Goal: Task Accomplishment & Management: Manage account settings

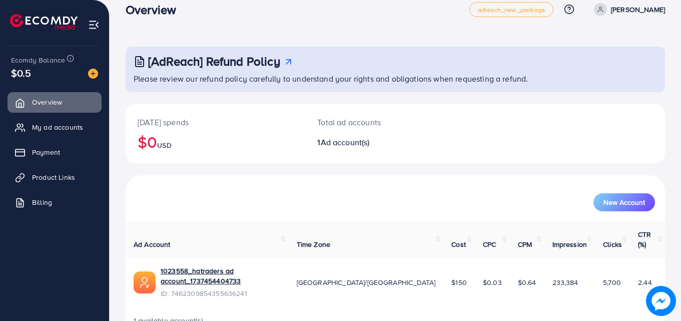
scroll to position [24, 0]
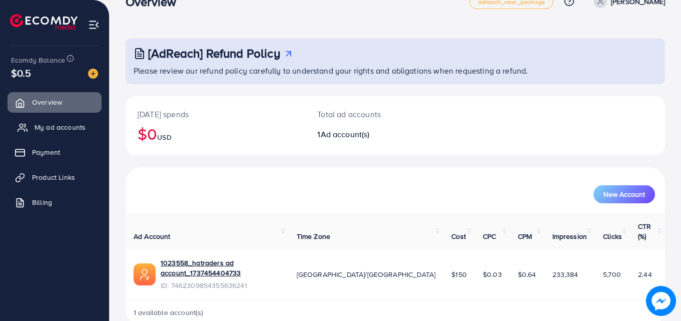
click at [64, 128] on span "My ad accounts" at bounding box center [60, 127] width 51 height 10
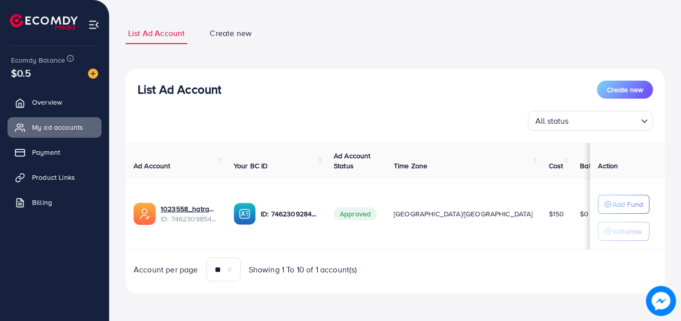
scroll to position [52, 0]
click at [61, 176] on span "Product Links" at bounding box center [56, 177] width 43 height 10
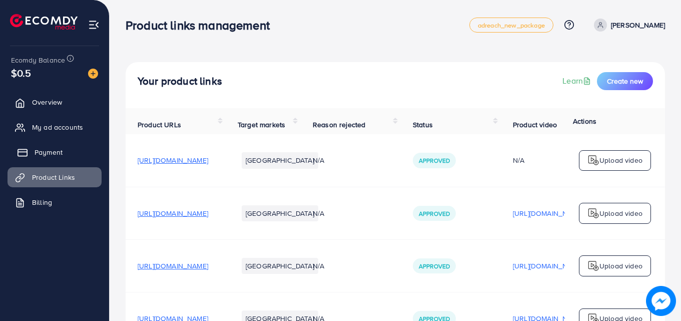
click at [46, 153] on span "Payment" at bounding box center [49, 152] width 28 height 10
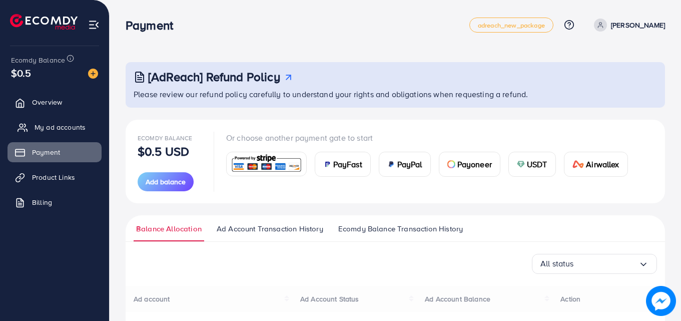
click at [46, 131] on span "My ad accounts" at bounding box center [60, 127] width 51 height 10
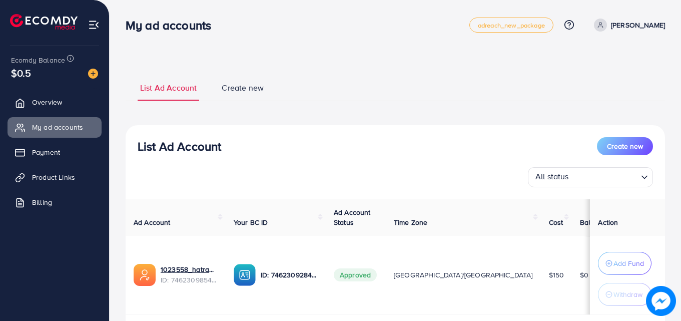
click at [655, 29] on p "[PERSON_NAME]" at bounding box center [638, 25] width 54 height 12
click at [582, 61] on icon at bounding box center [584, 62] width 6 height 2
select select "********"
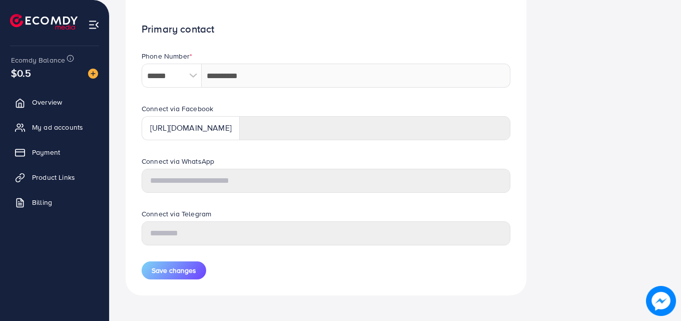
scroll to position [470, 0]
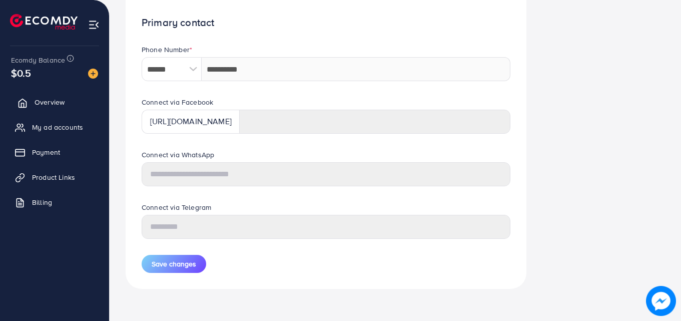
click at [35, 103] on span "Overview" at bounding box center [50, 102] width 30 height 10
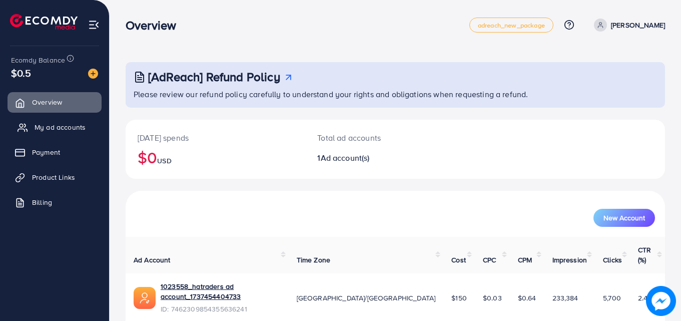
click at [55, 128] on span "My ad accounts" at bounding box center [60, 127] width 51 height 10
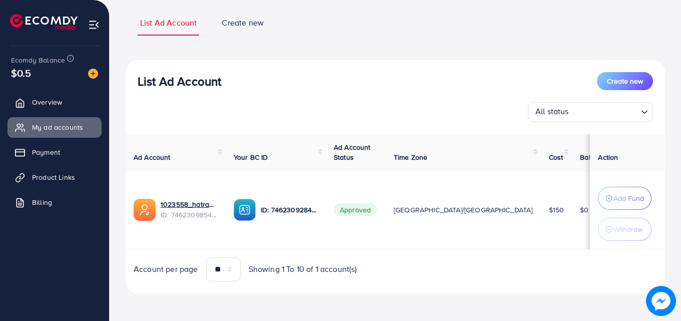
scroll to position [66, 0]
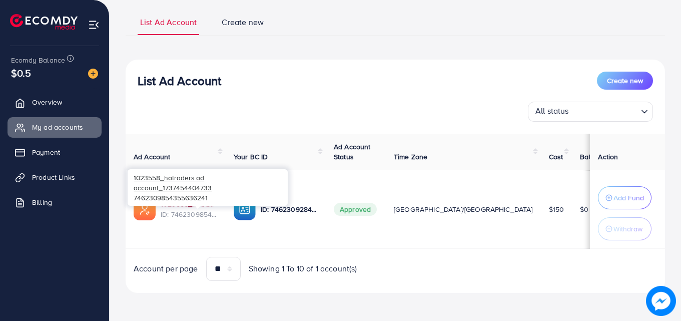
click at [199, 205] on link "1023558_hatraders ad account_1737454404733" at bounding box center [189, 204] width 57 height 10
